Goal: Task Accomplishment & Management: Use online tool/utility

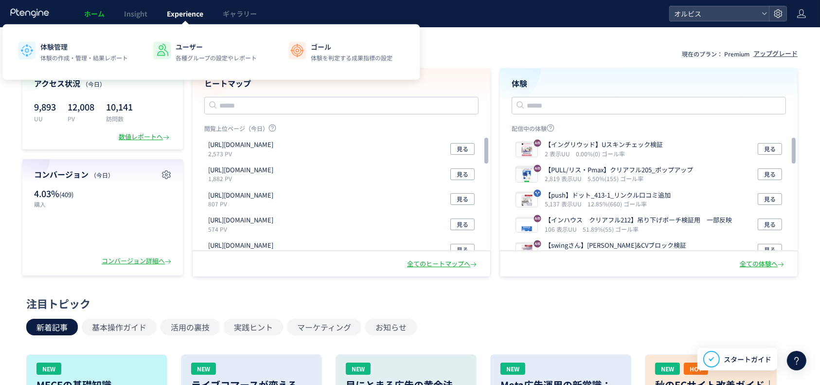
click at [167, 12] on span "Experience" at bounding box center [185, 14] width 36 height 10
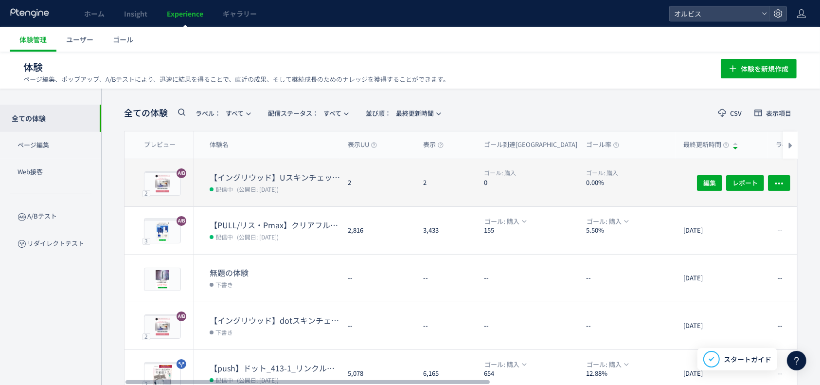
click at [431, 181] on div "2" at bounding box center [445, 182] width 61 height 47
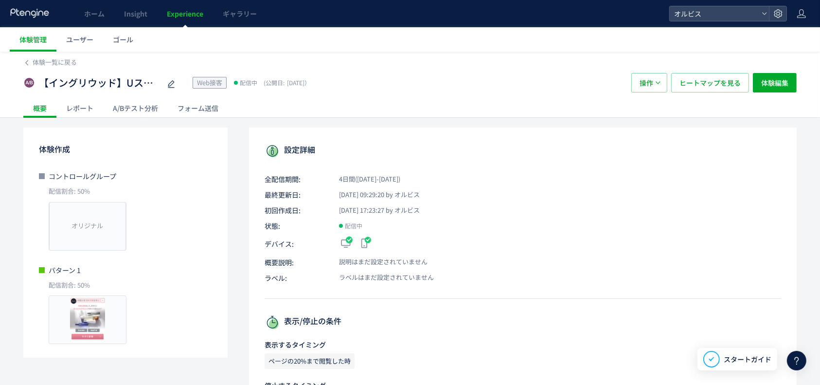
click at [150, 108] on div "A/Bテスト分析" at bounding box center [135, 107] width 65 height 19
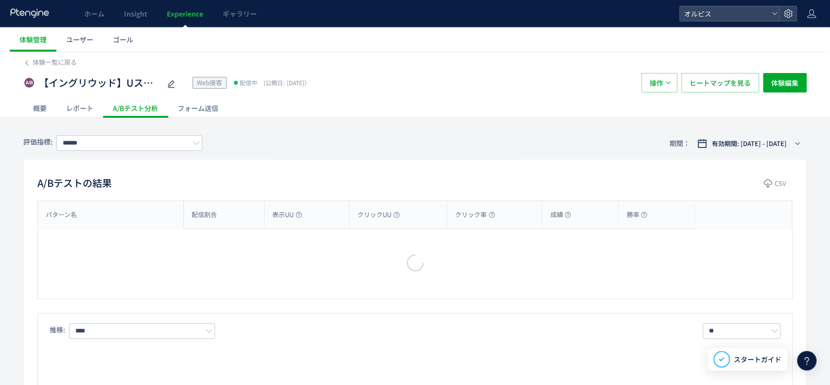
type input "**"
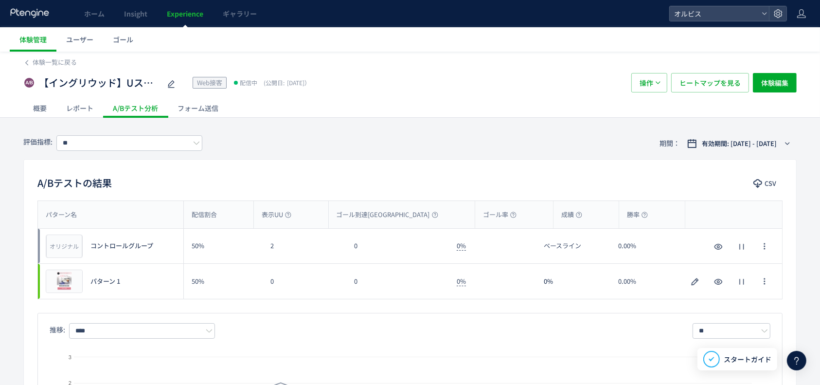
click at [38, 107] on div "概要" at bounding box center [39, 107] width 33 height 19
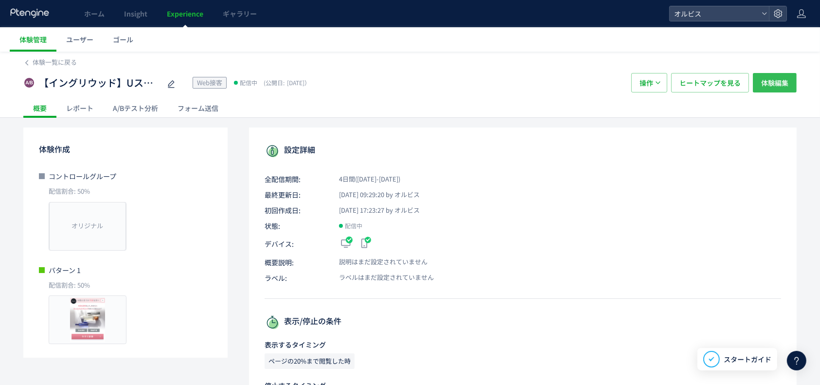
click at [789, 83] on button "体験編集" at bounding box center [775, 82] width 44 height 19
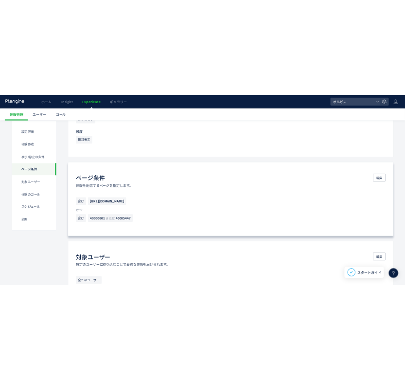
scroll to position [560, 0]
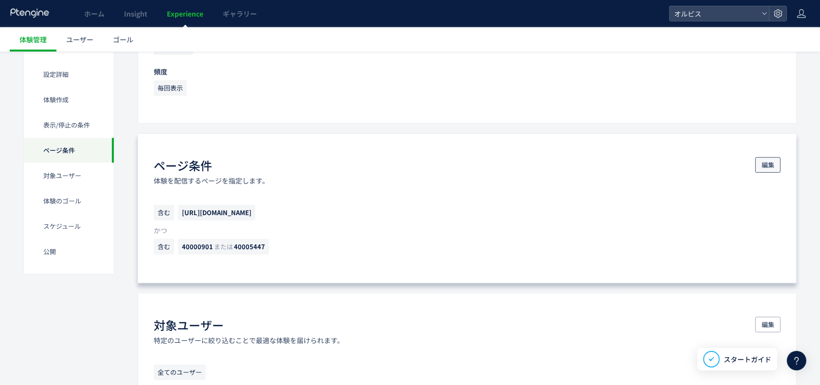
click at [769, 172] on button "編集" at bounding box center [767, 165] width 25 height 16
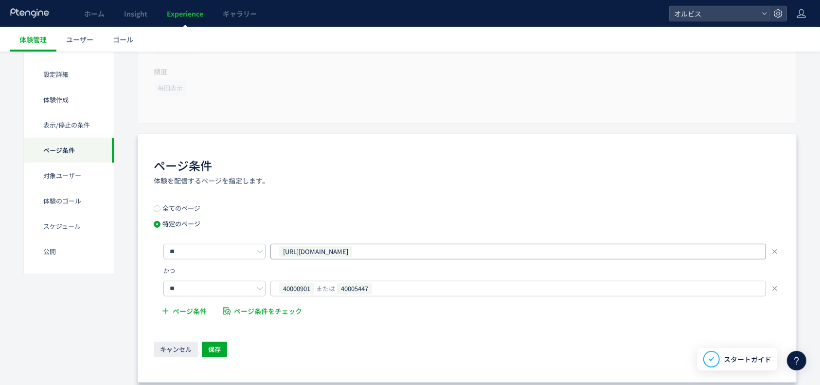
click at [352, 253] on span "[URL][DOMAIN_NAME]" at bounding box center [315, 252] width 73 height 12
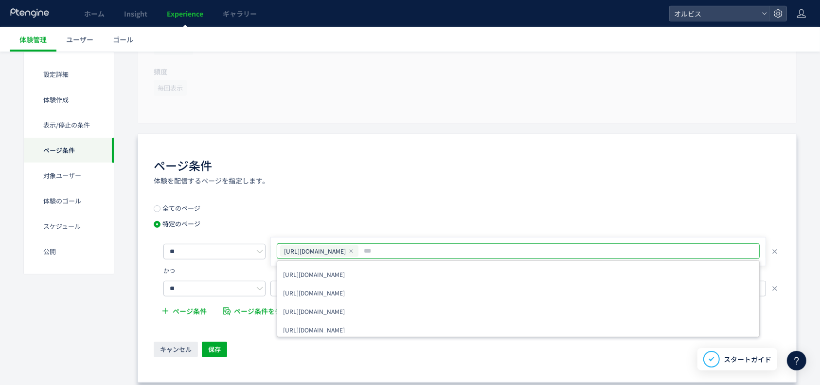
click at [283, 167] on div "ページ条件 体験を配信するページを指定します。" at bounding box center [467, 171] width 627 height 28
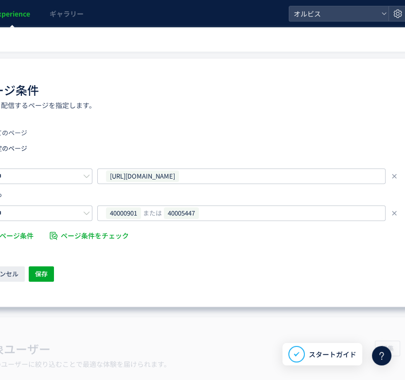
scroll to position [635, 174]
click at [259, 178] on div "[URL][DOMAIN_NAME]" at bounding box center [238, 176] width 266 height 15
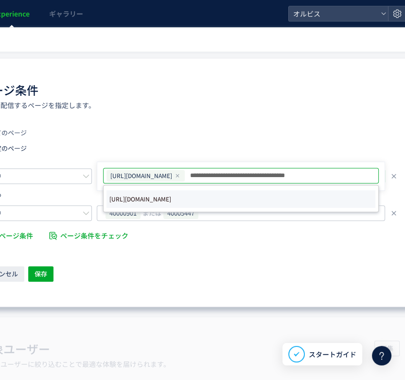
type input "**********"
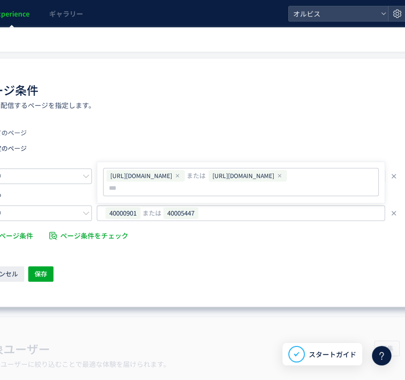
click at [174, 94] on div "ページ条件 体験を配信するページを指定します。" at bounding box center [190, 96] width 420 height 28
click at [38, 277] on span "保存" at bounding box center [41, 274] width 13 height 16
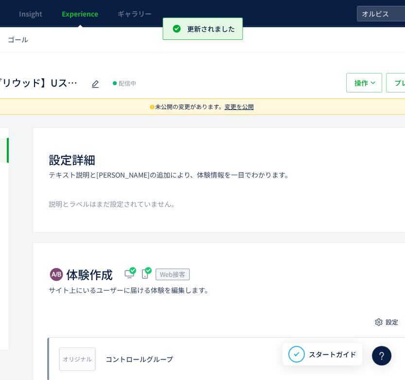
scroll to position [0, 208]
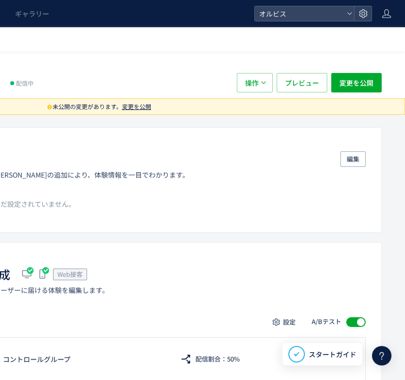
click at [144, 103] on span "変更を公開" at bounding box center [136, 106] width 29 height 8
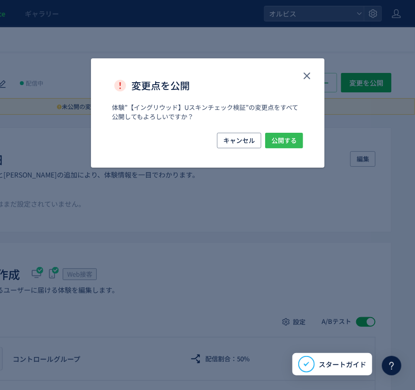
click at [281, 137] on span "公開する" at bounding box center [283, 141] width 25 height 16
